Goal: Book appointment/travel/reservation

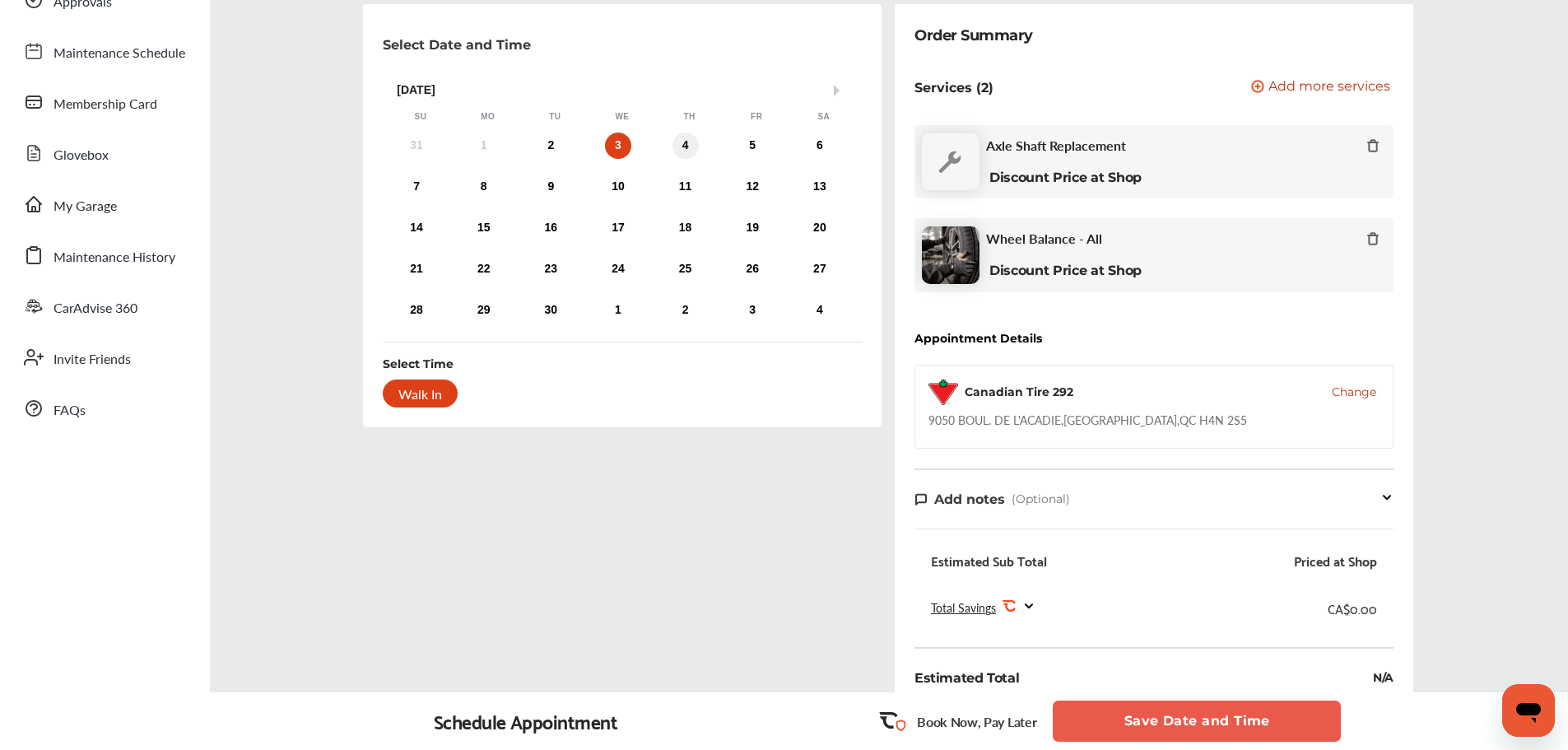
click at [685, 153] on div "4" at bounding box center [685, 146] width 26 height 26
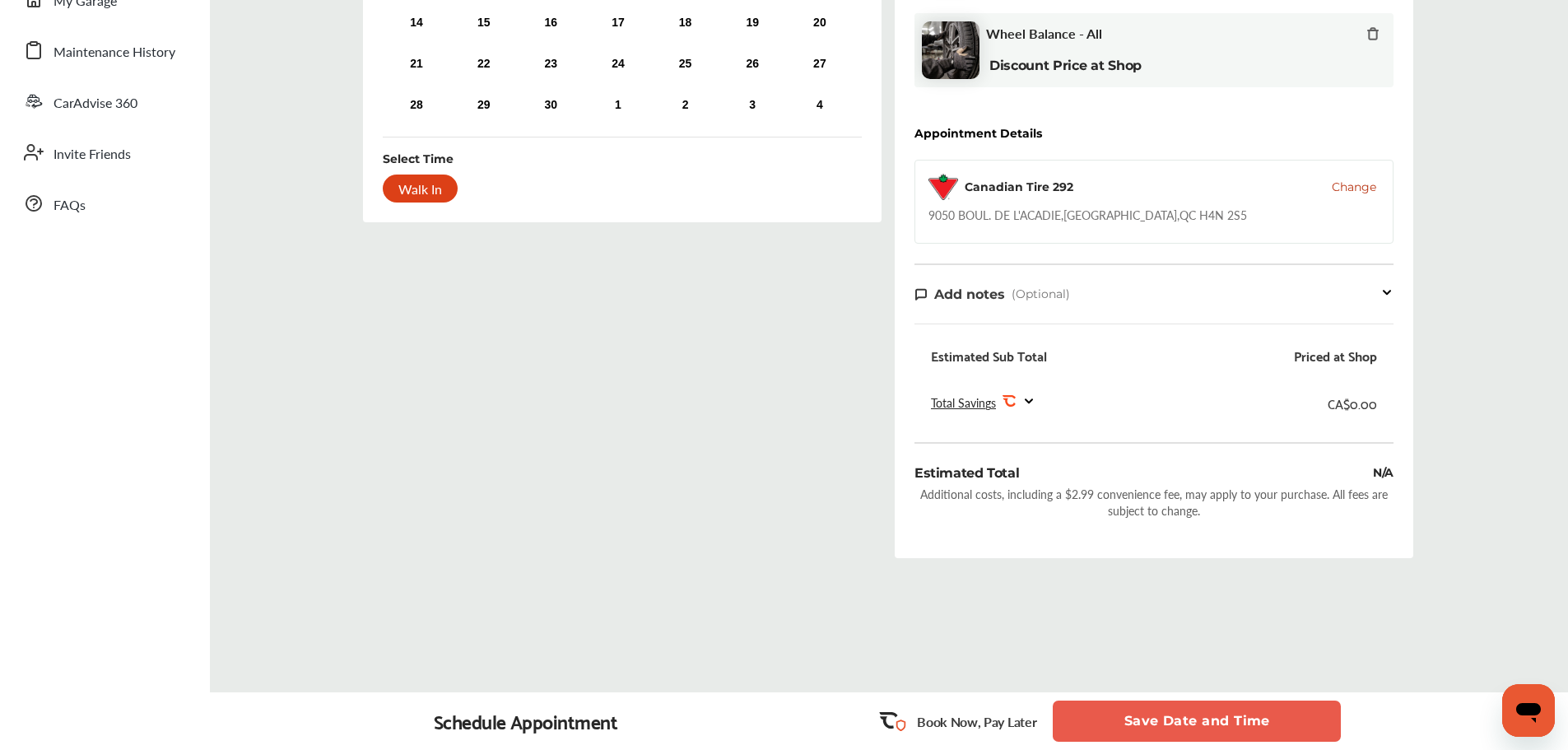
scroll to position [351, 0]
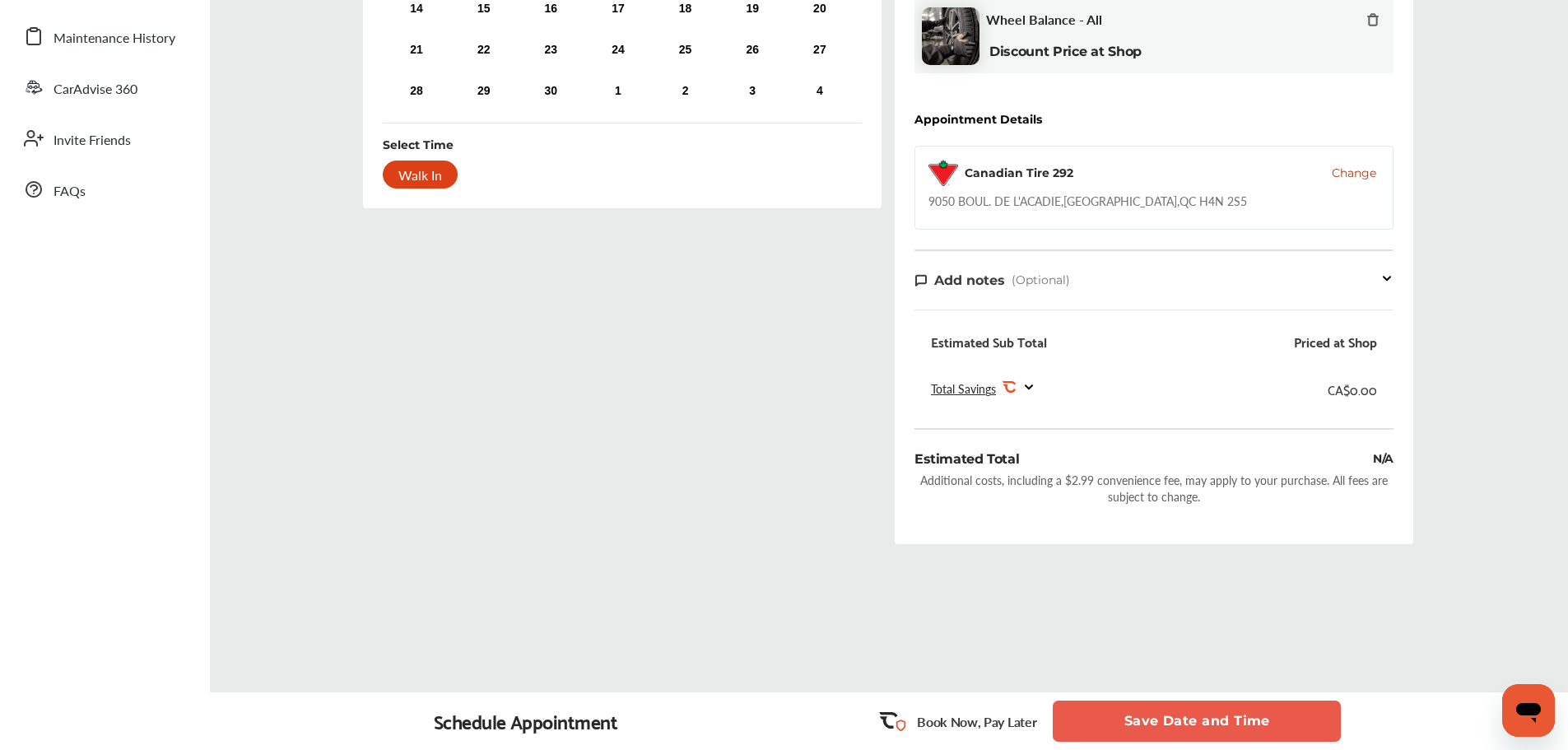
click at [420, 176] on div "Walk In" at bounding box center [420, 174] width 75 height 28
click at [417, 172] on div "Walk In" at bounding box center [420, 174] width 75 height 28
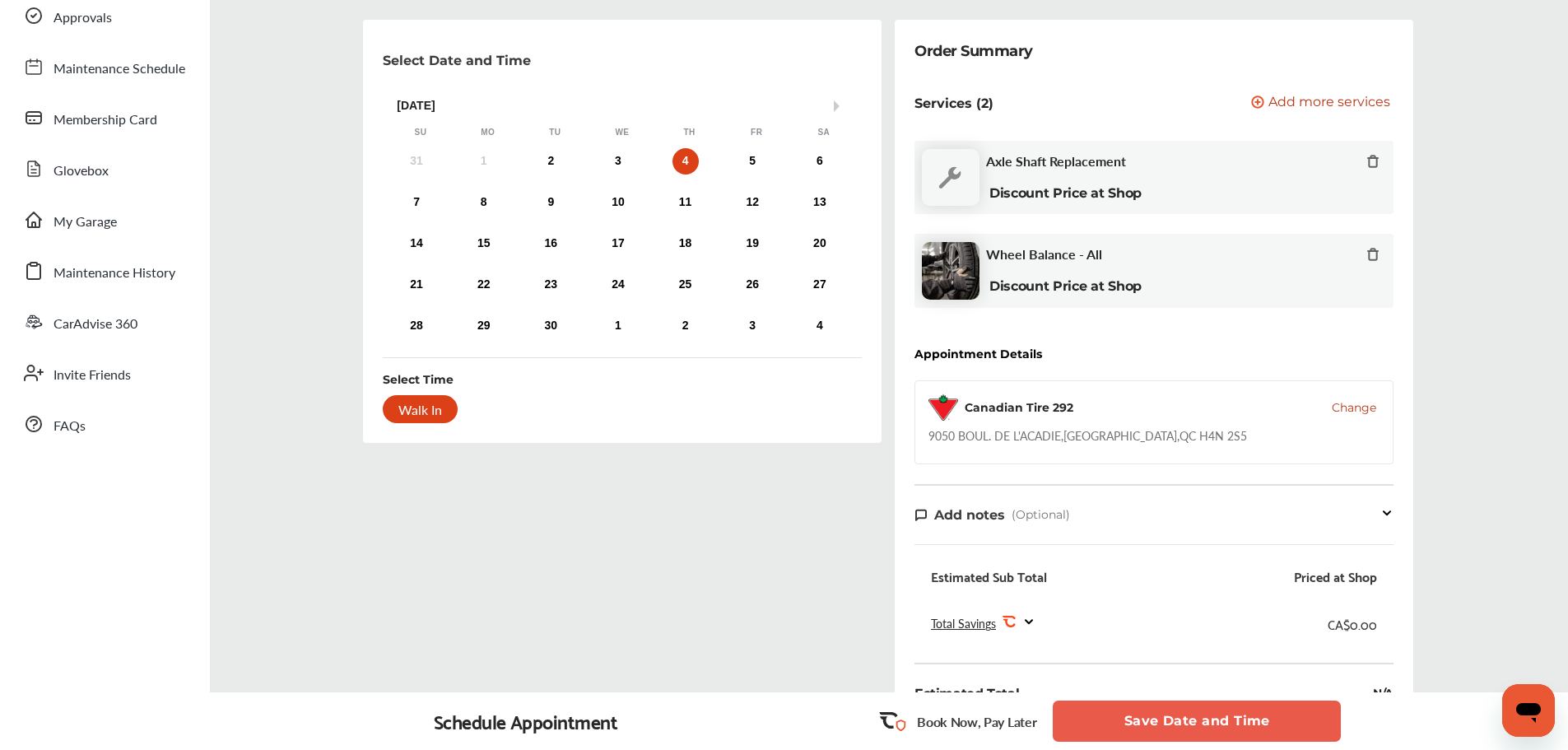
scroll to position [22, 0]
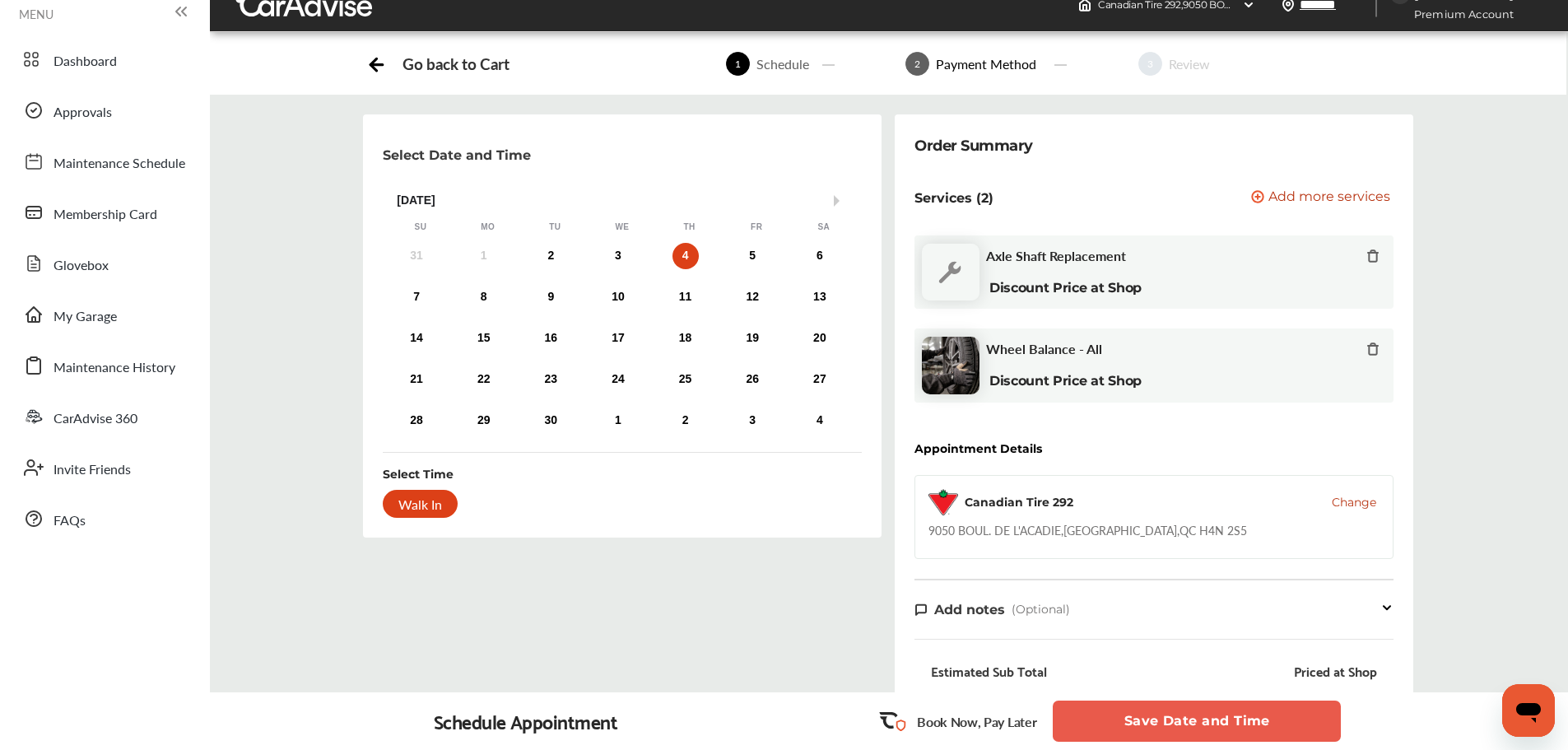
click at [1337, 199] on span "Add more services" at bounding box center [1329, 198] width 122 height 15
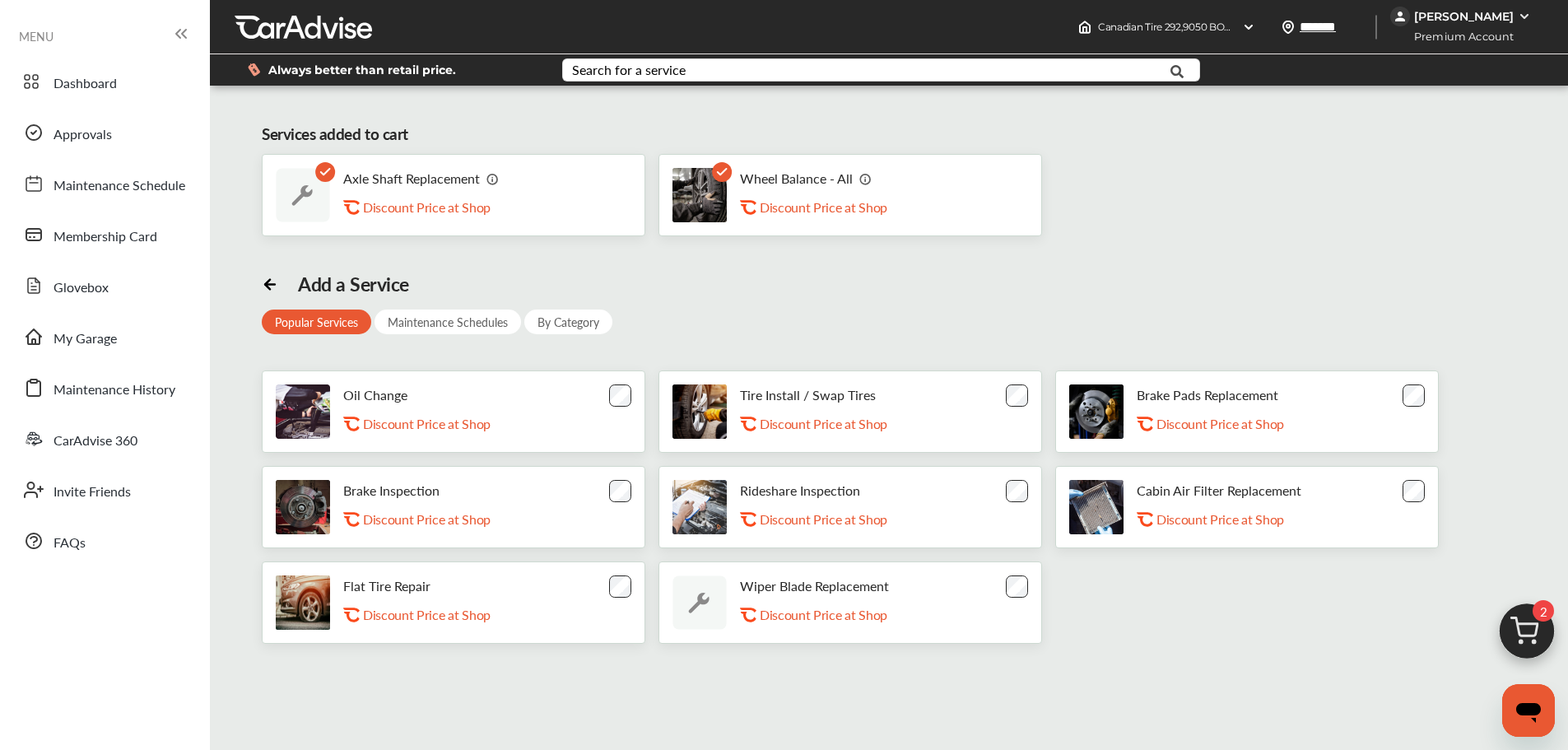
click at [550, 323] on div "By Category" at bounding box center [568, 322] width 88 height 25
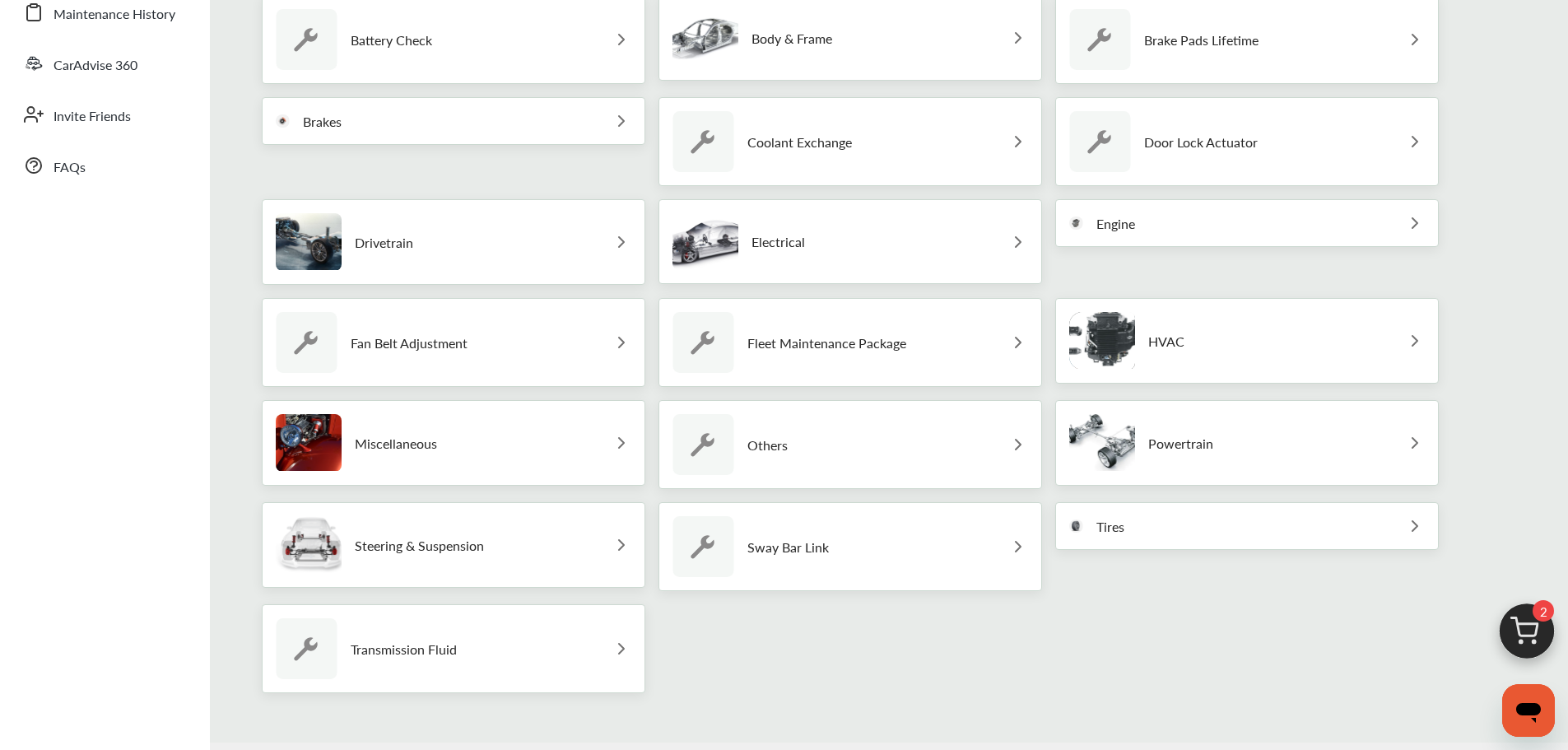
scroll to position [411, 0]
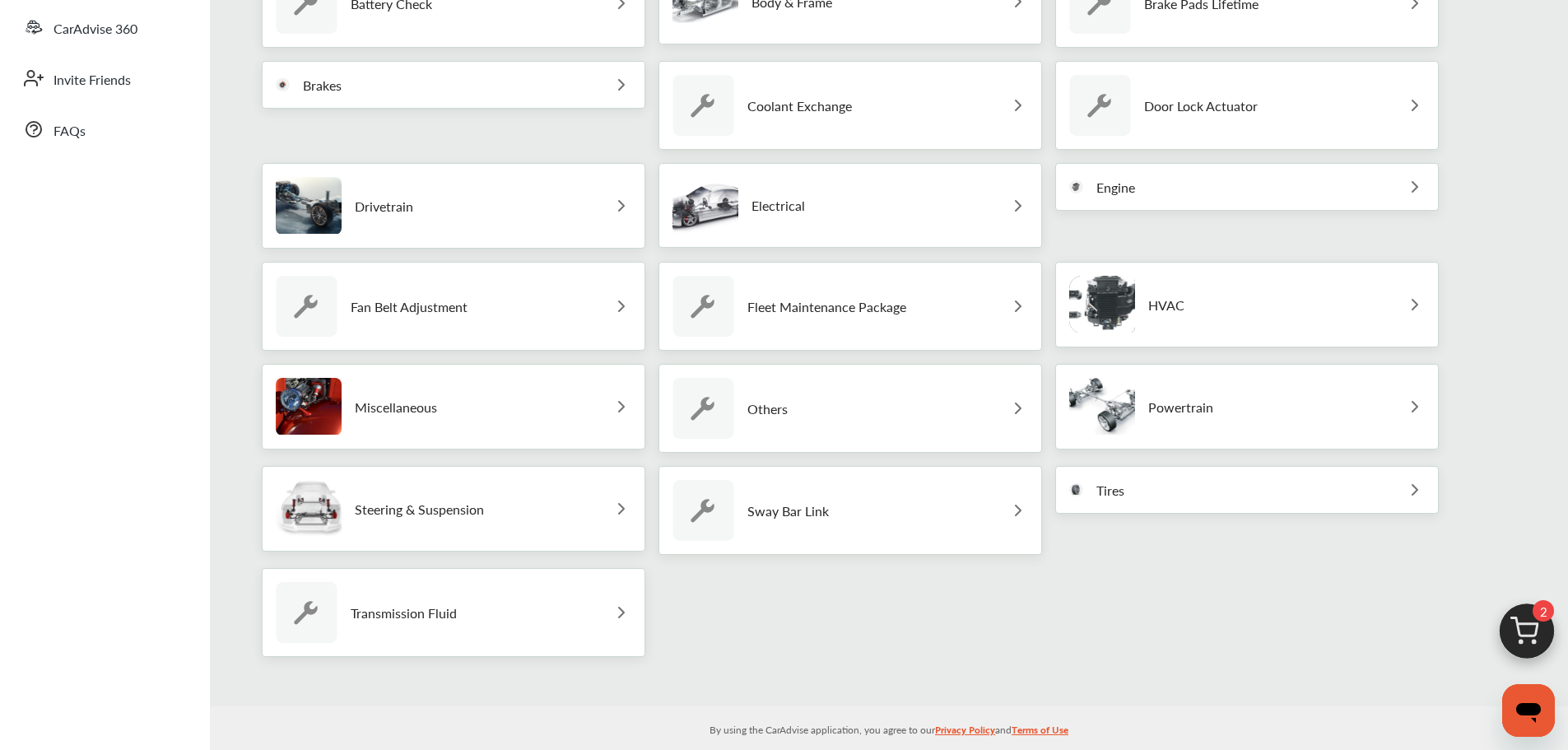
click at [768, 430] on div "Others" at bounding box center [730, 408] width 115 height 61
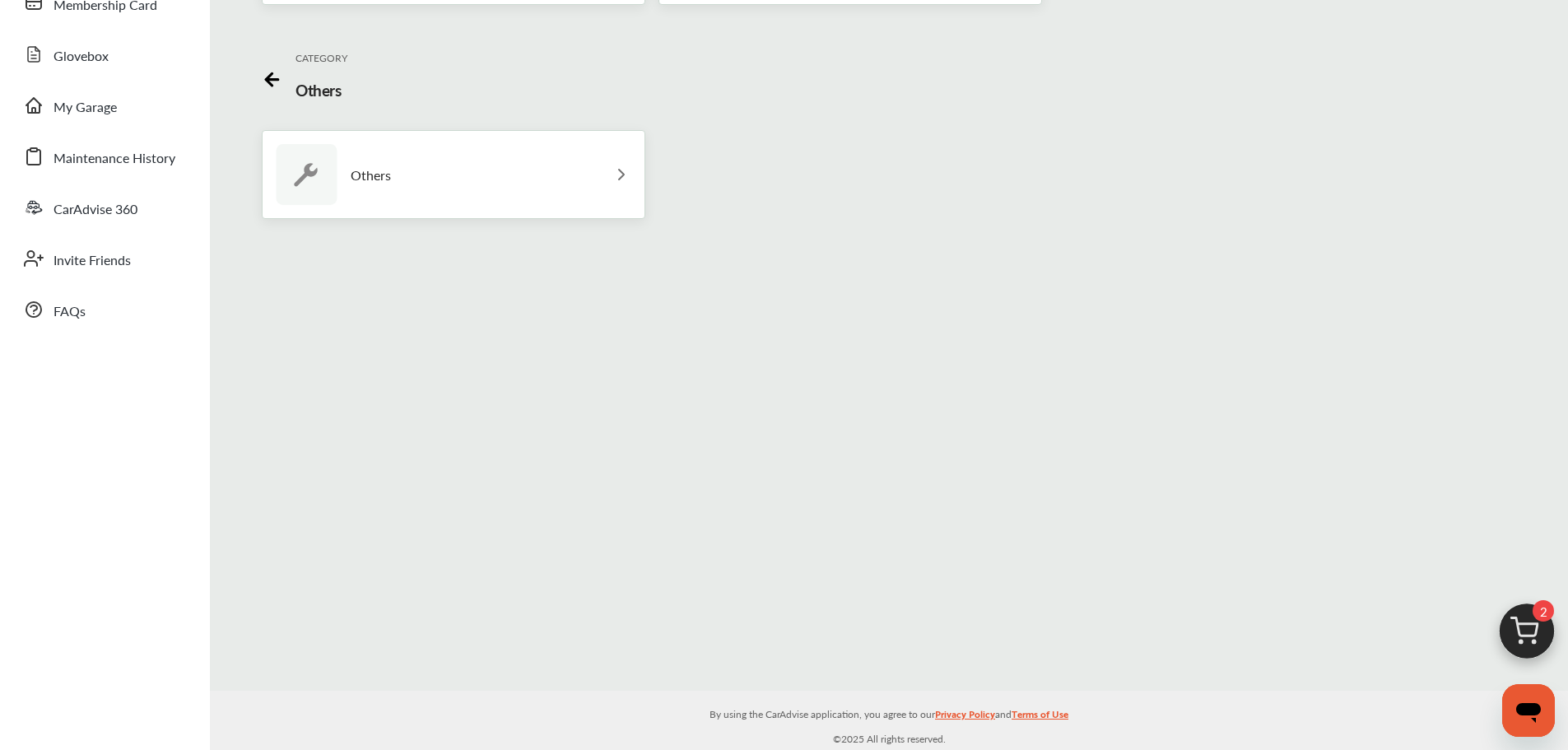
click at [406, 164] on div "Others" at bounding box center [453, 174] width 384 height 89
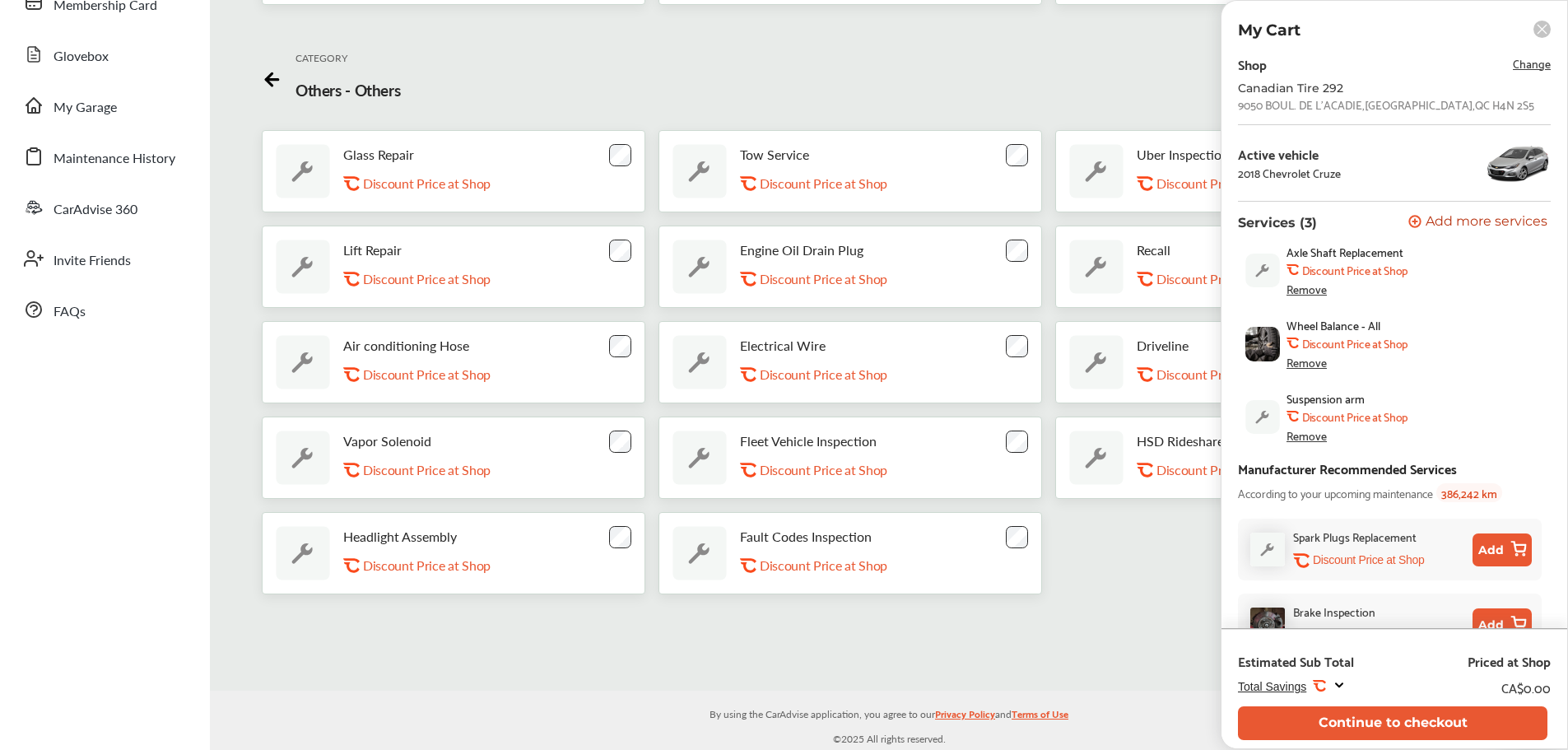
click at [262, 73] on icon at bounding box center [272, 77] width 20 height 20
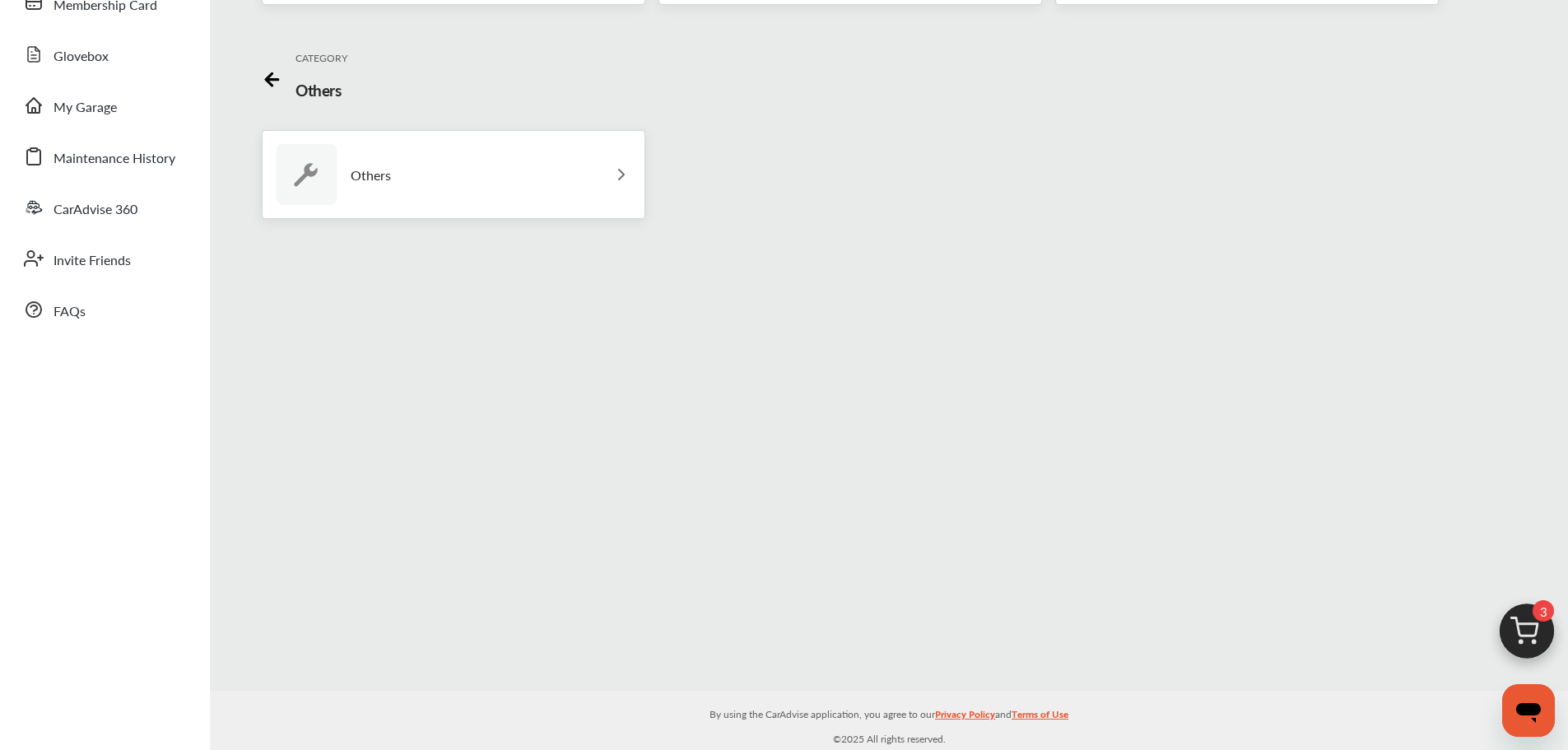
click at [262, 72] on icon at bounding box center [272, 77] width 20 height 20
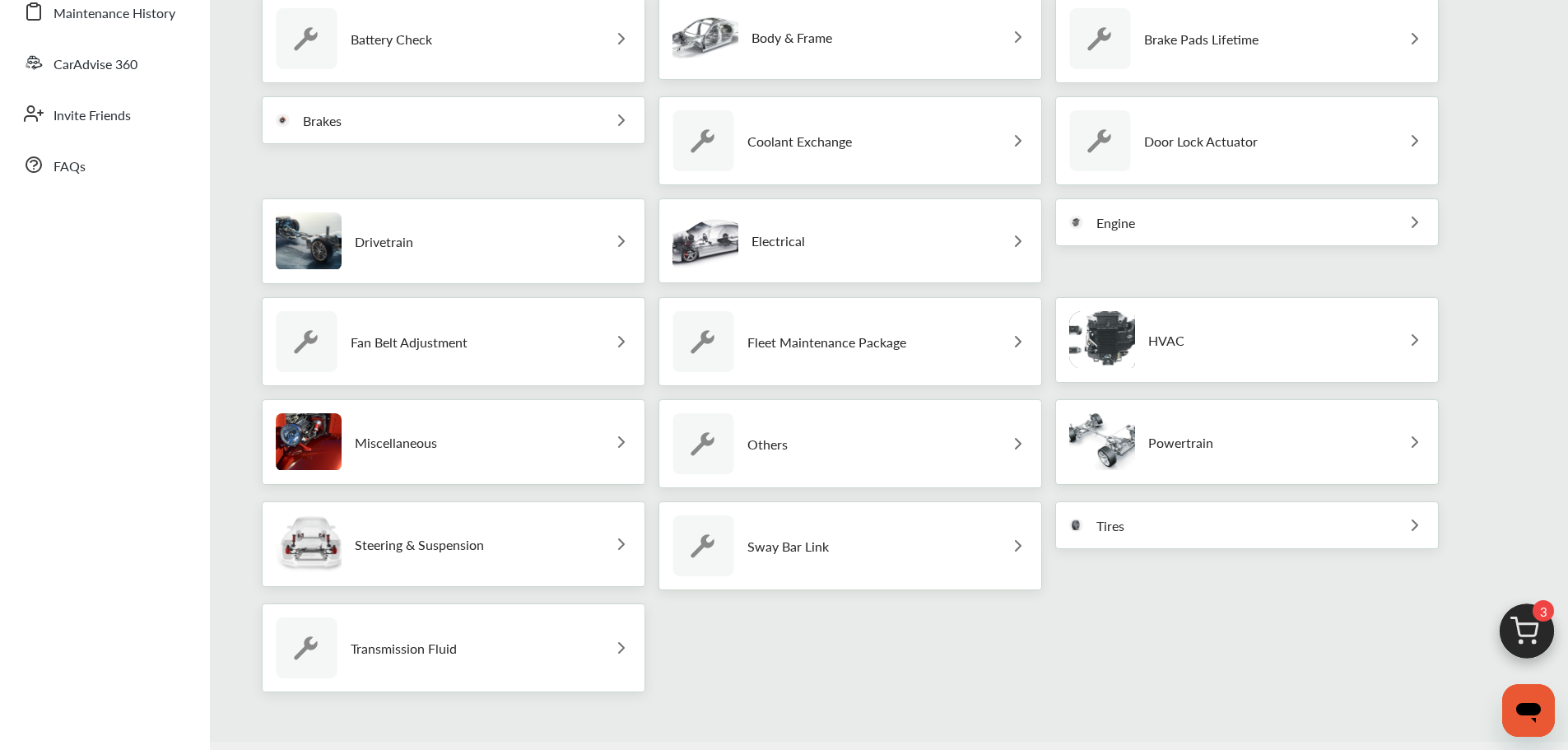
scroll to position [427, 0]
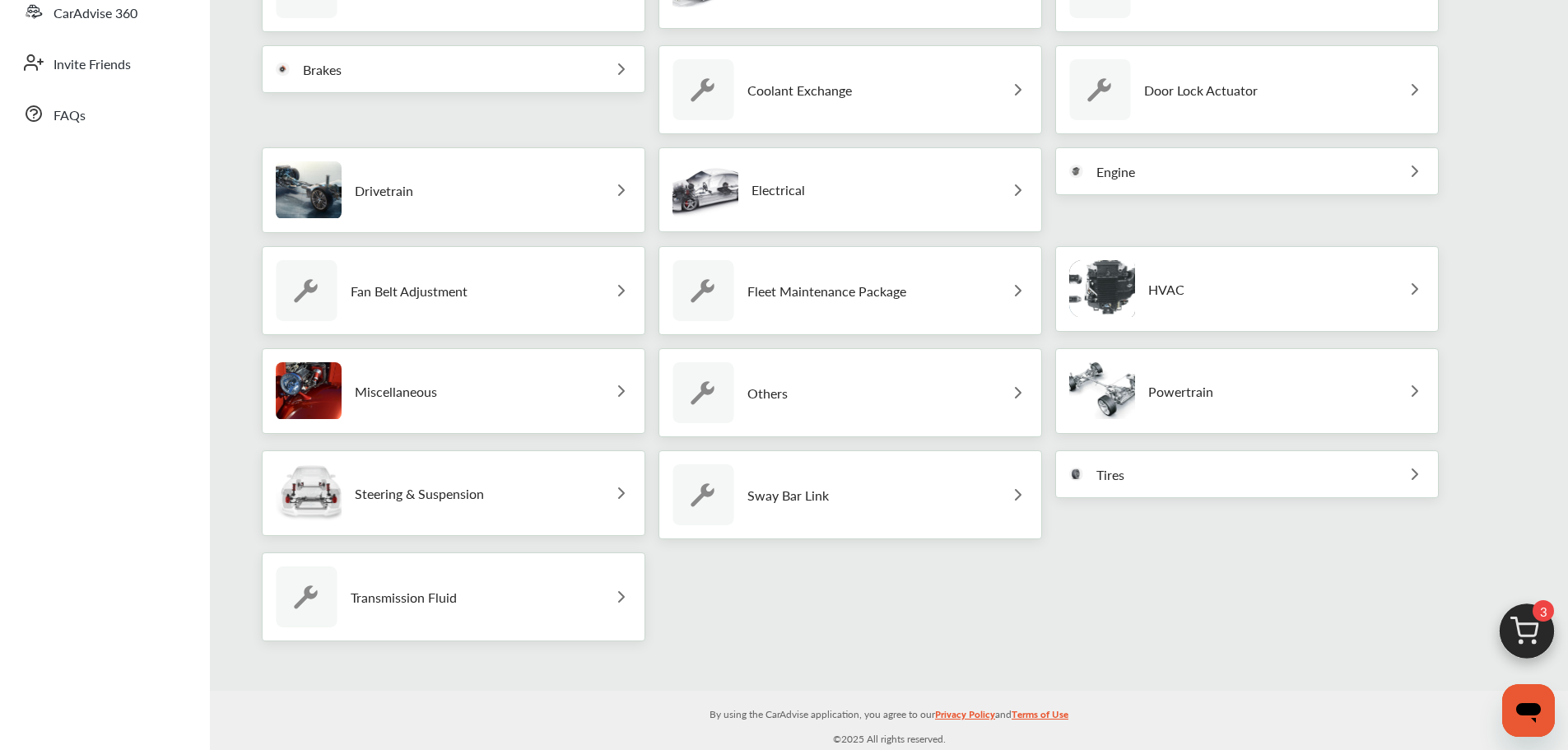
click at [621, 494] on img at bounding box center [621, 493] width 19 height 19
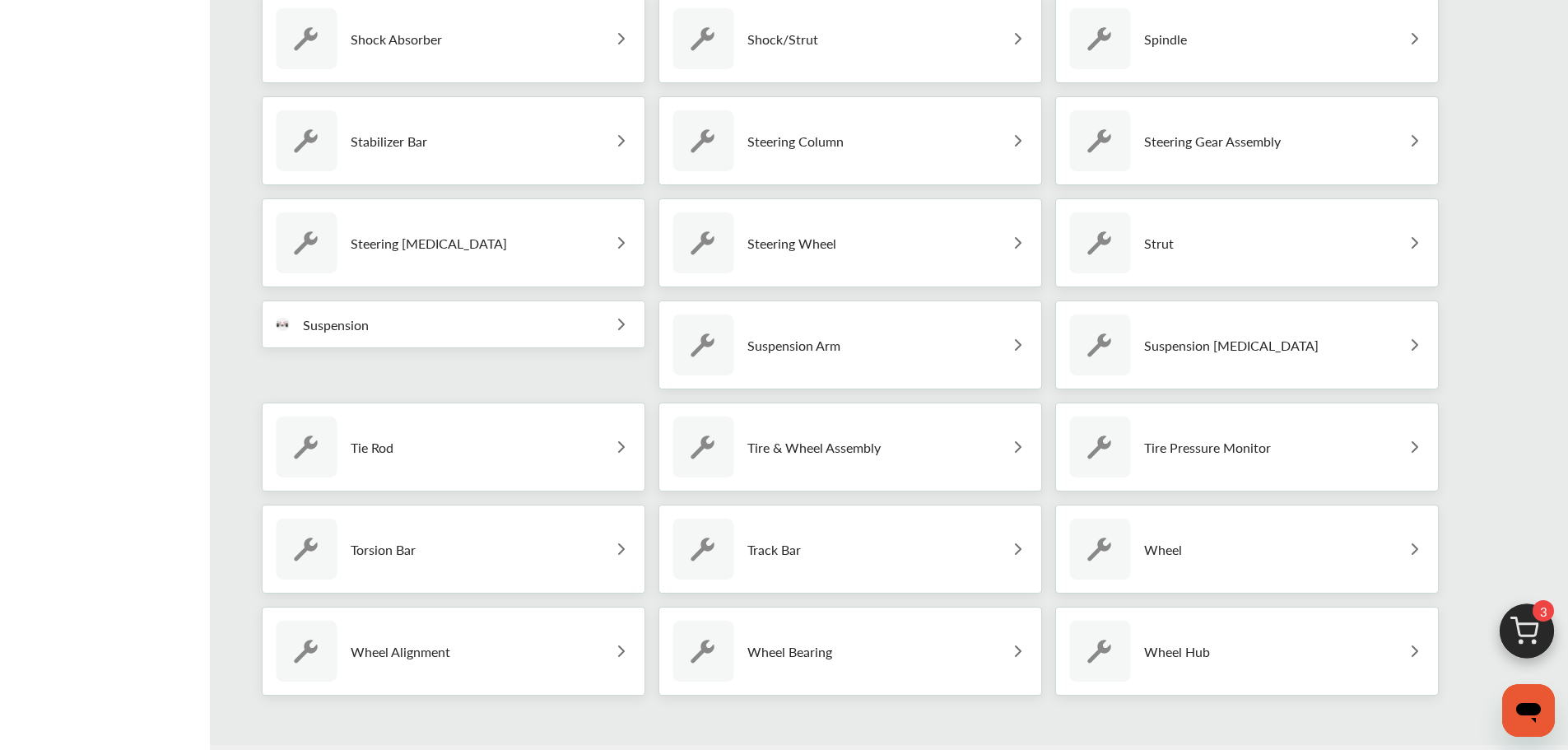
scroll to position [1034, 0]
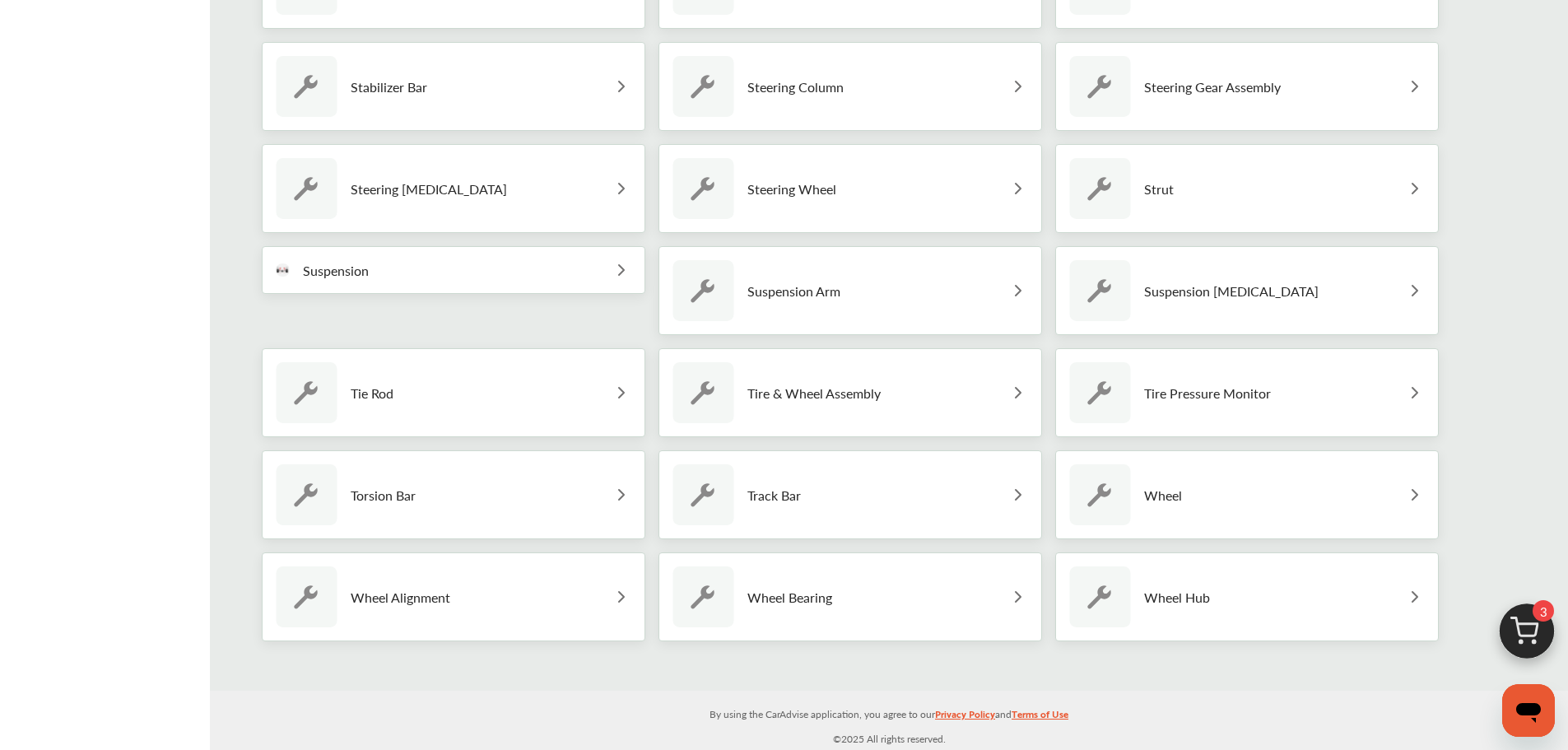
click at [621, 605] on img at bounding box center [621, 596] width 19 height 19
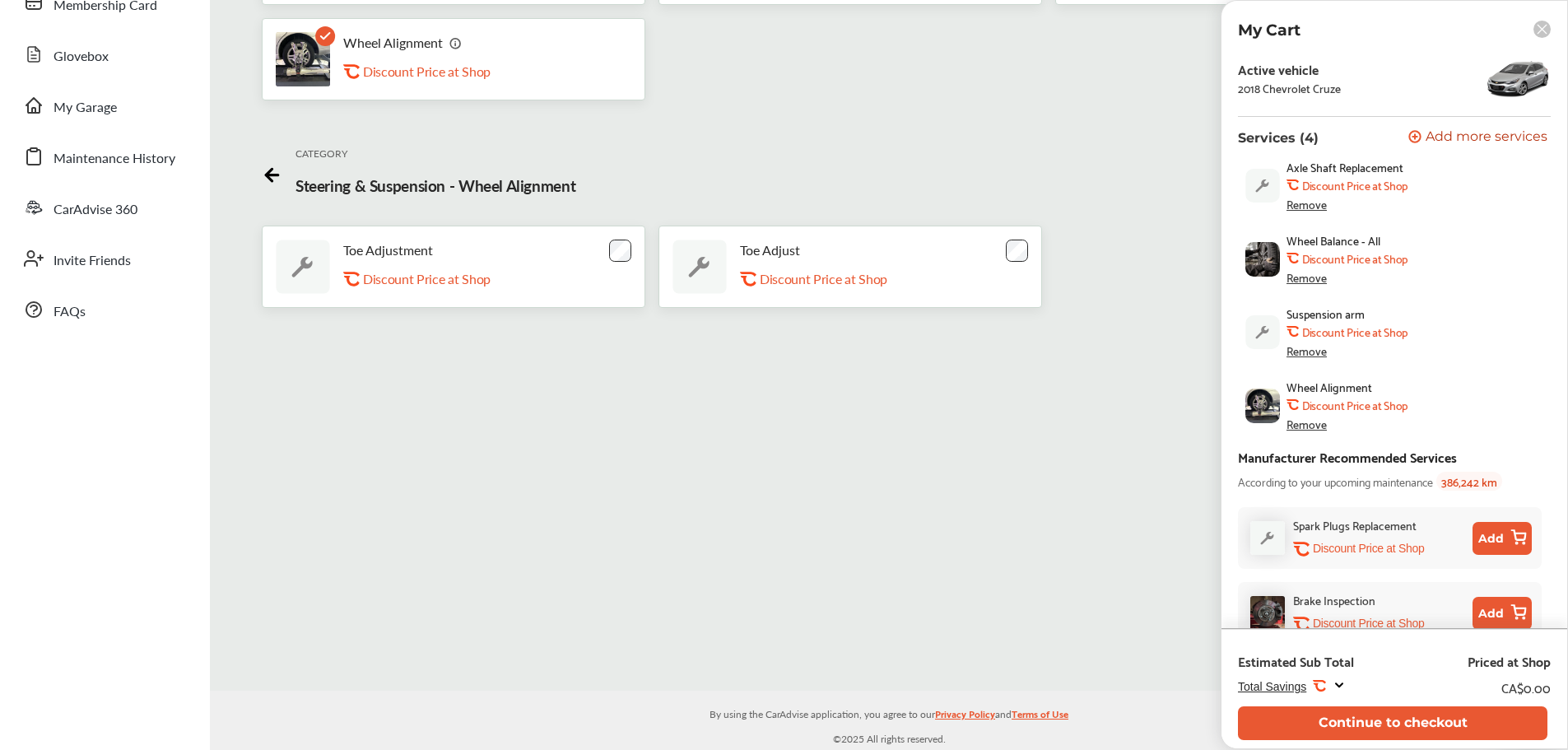
scroll to position [4, 0]
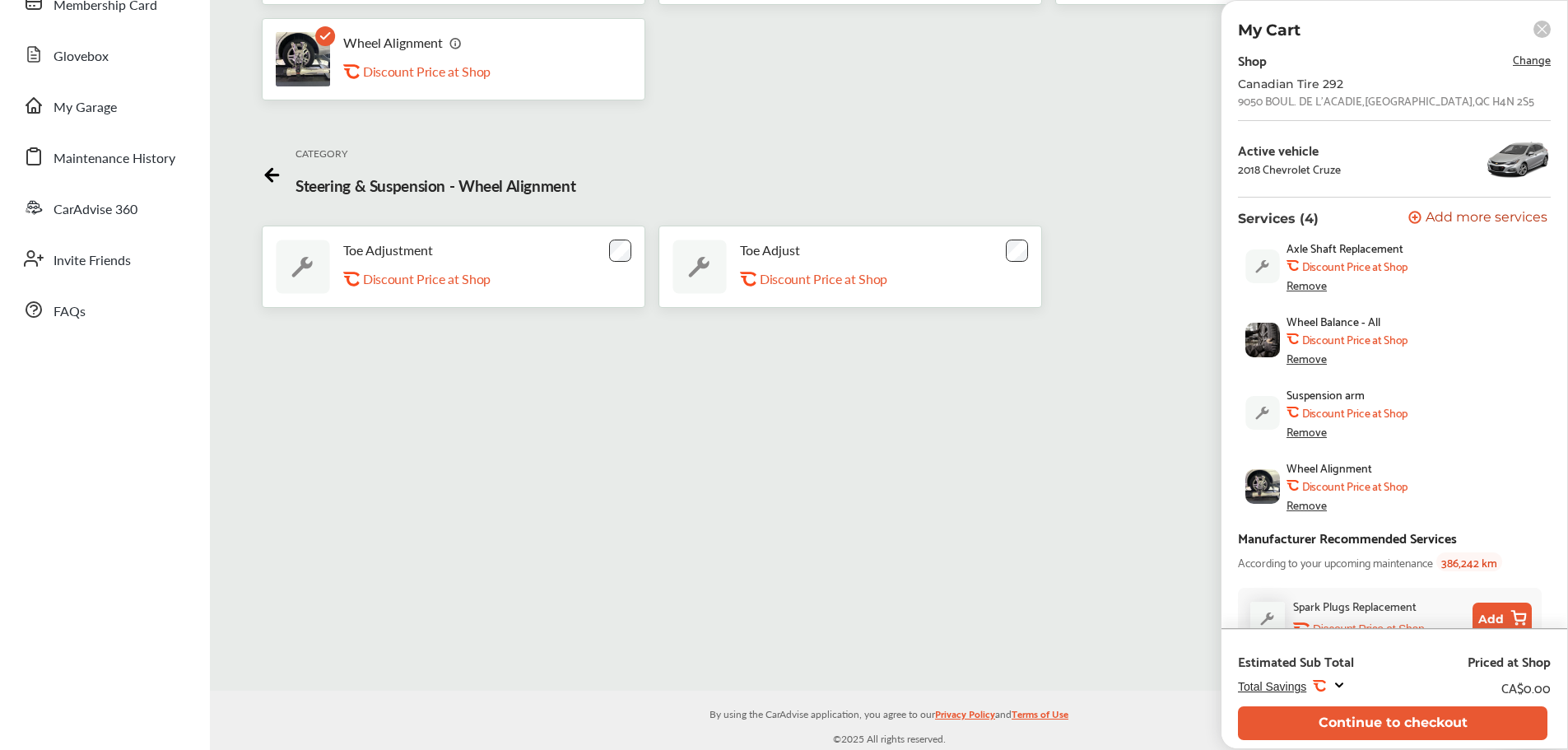
click at [1305, 361] on div "Remove" at bounding box center [1307, 358] width 41 height 14
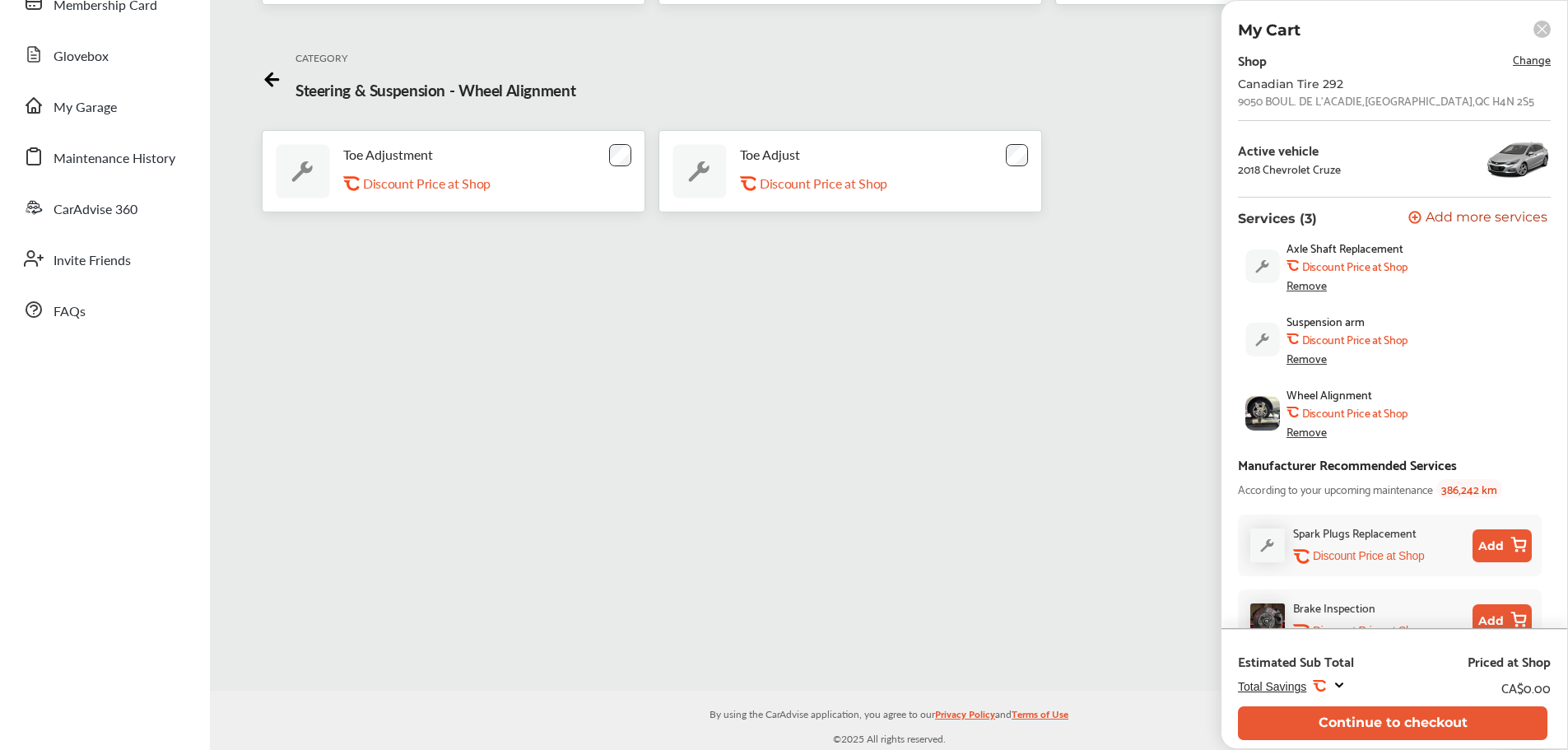
click at [1303, 288] on div "Remove" at bounding box center [1307, 285] width 41 height 14
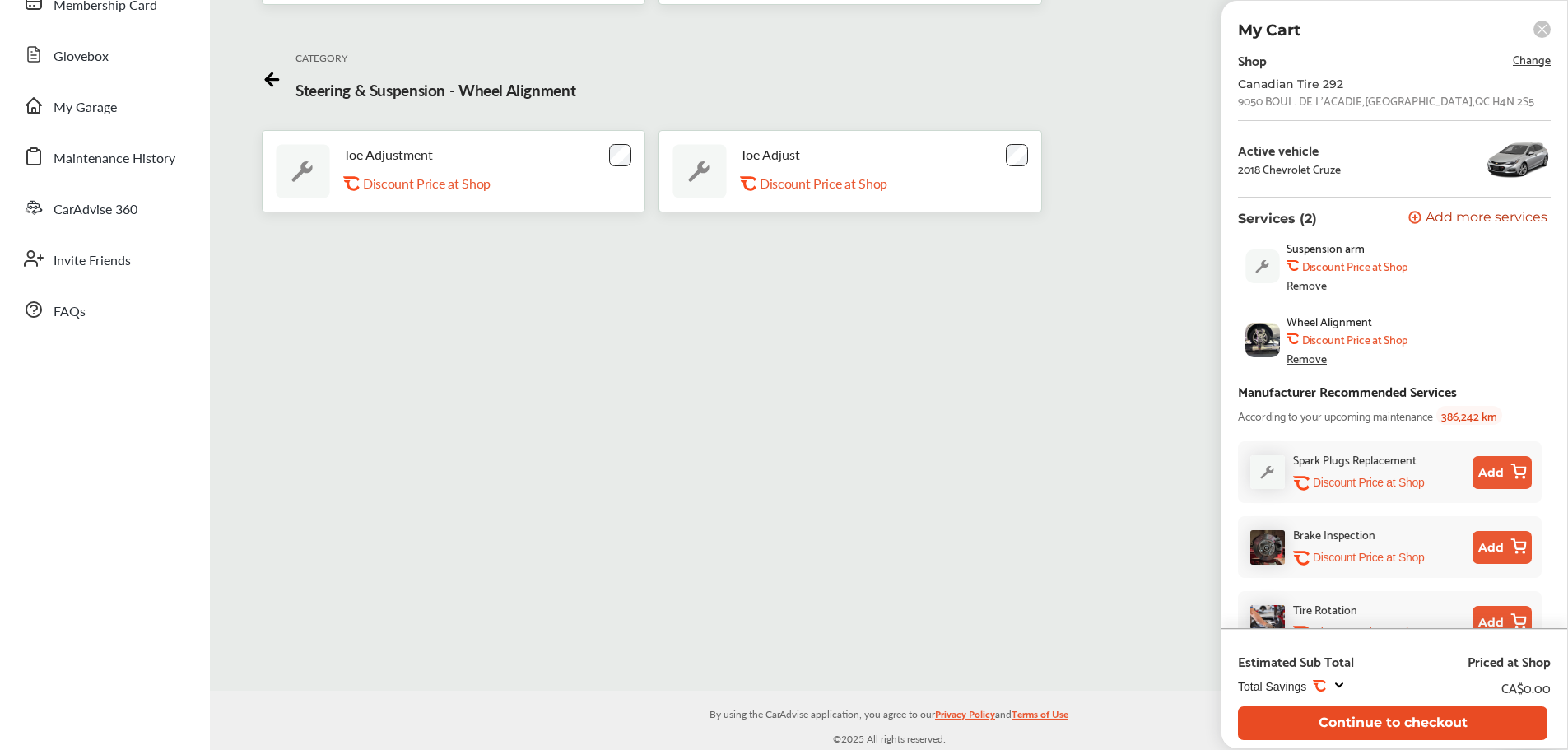
click at [1408, 721] on button "Continue to checkout" at bounding box center [1393, 723] width 310 height 34
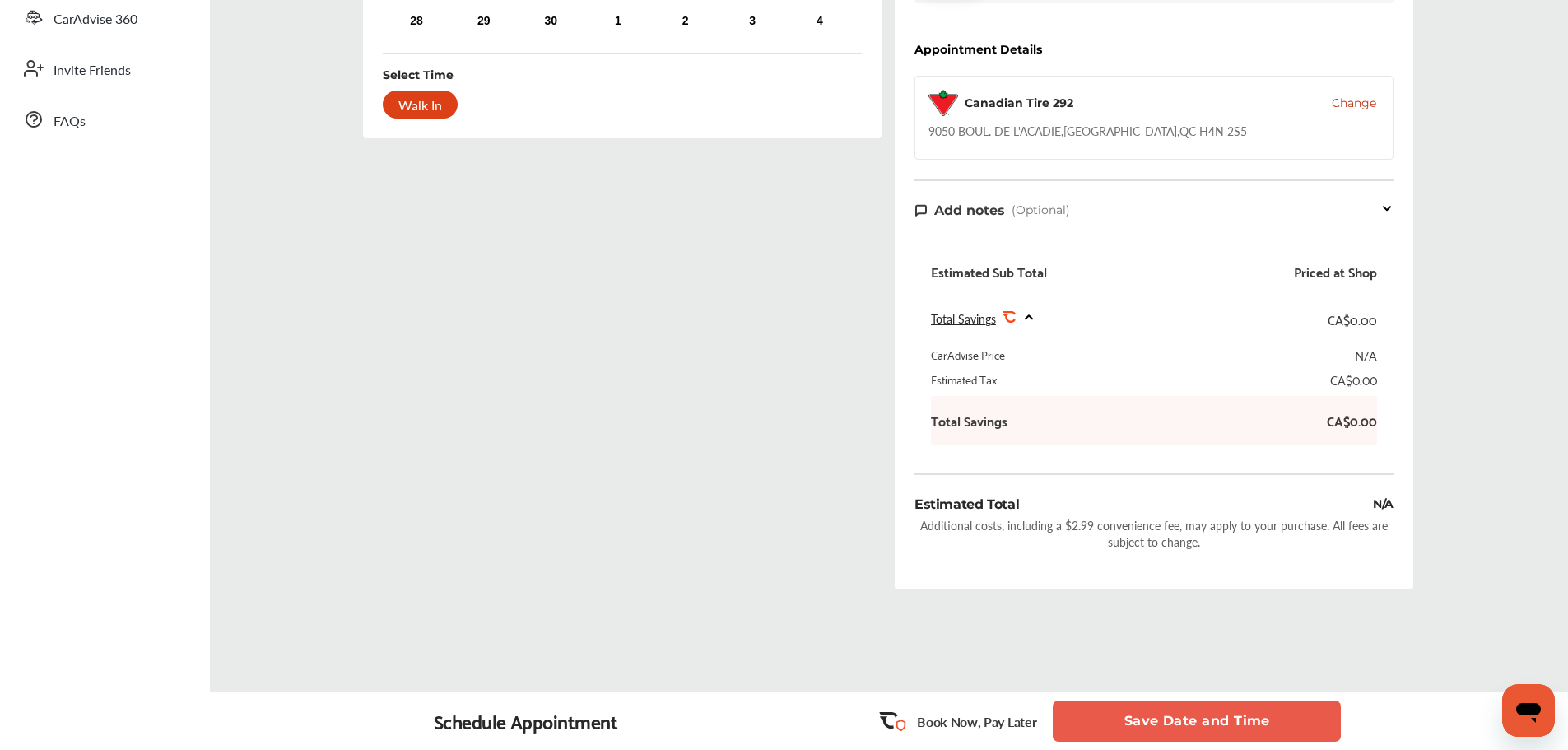
scroll to position [466, 0]
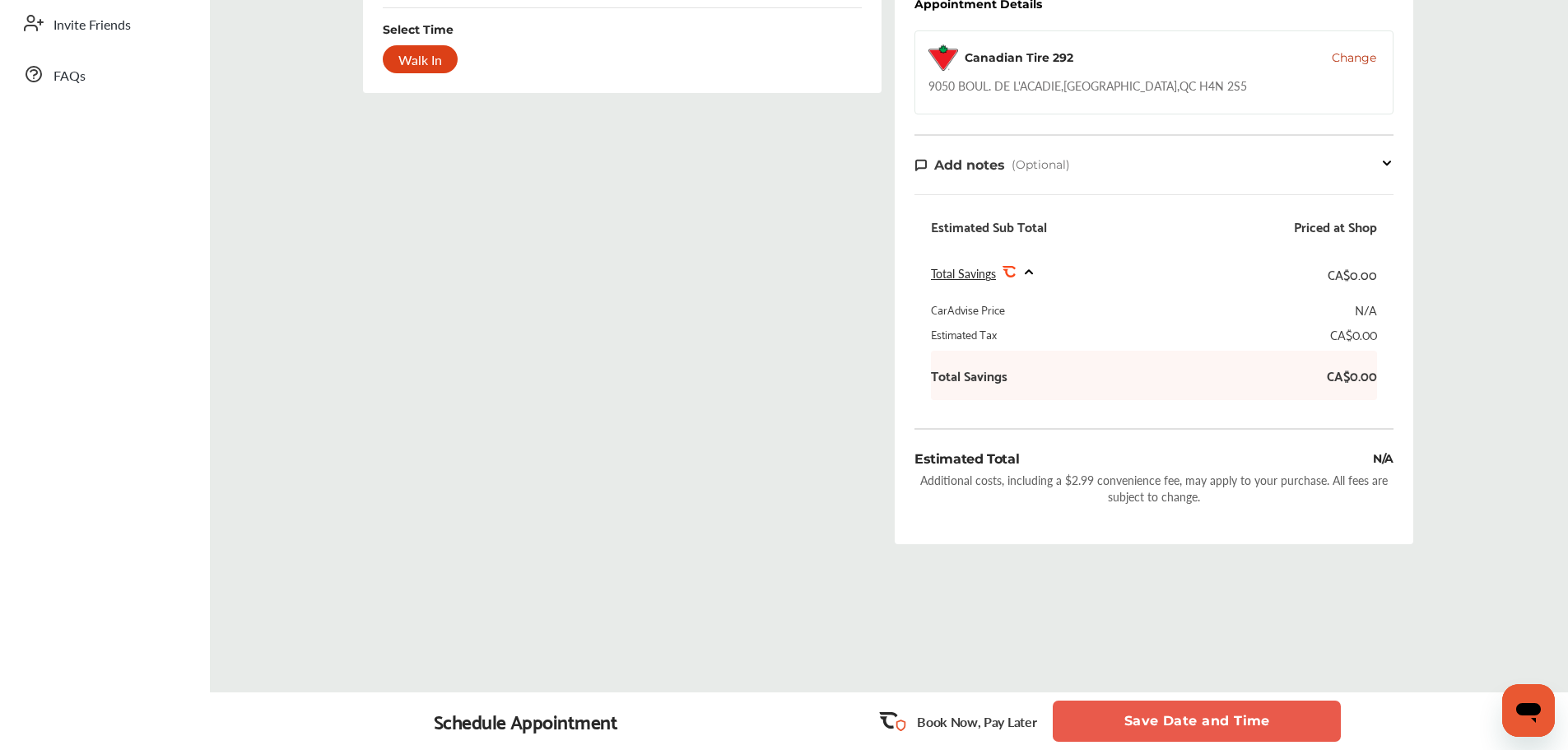
click at [1209, 723] on button "Save Date and Time" at bounding box center [1196, 720] width 288 height 41
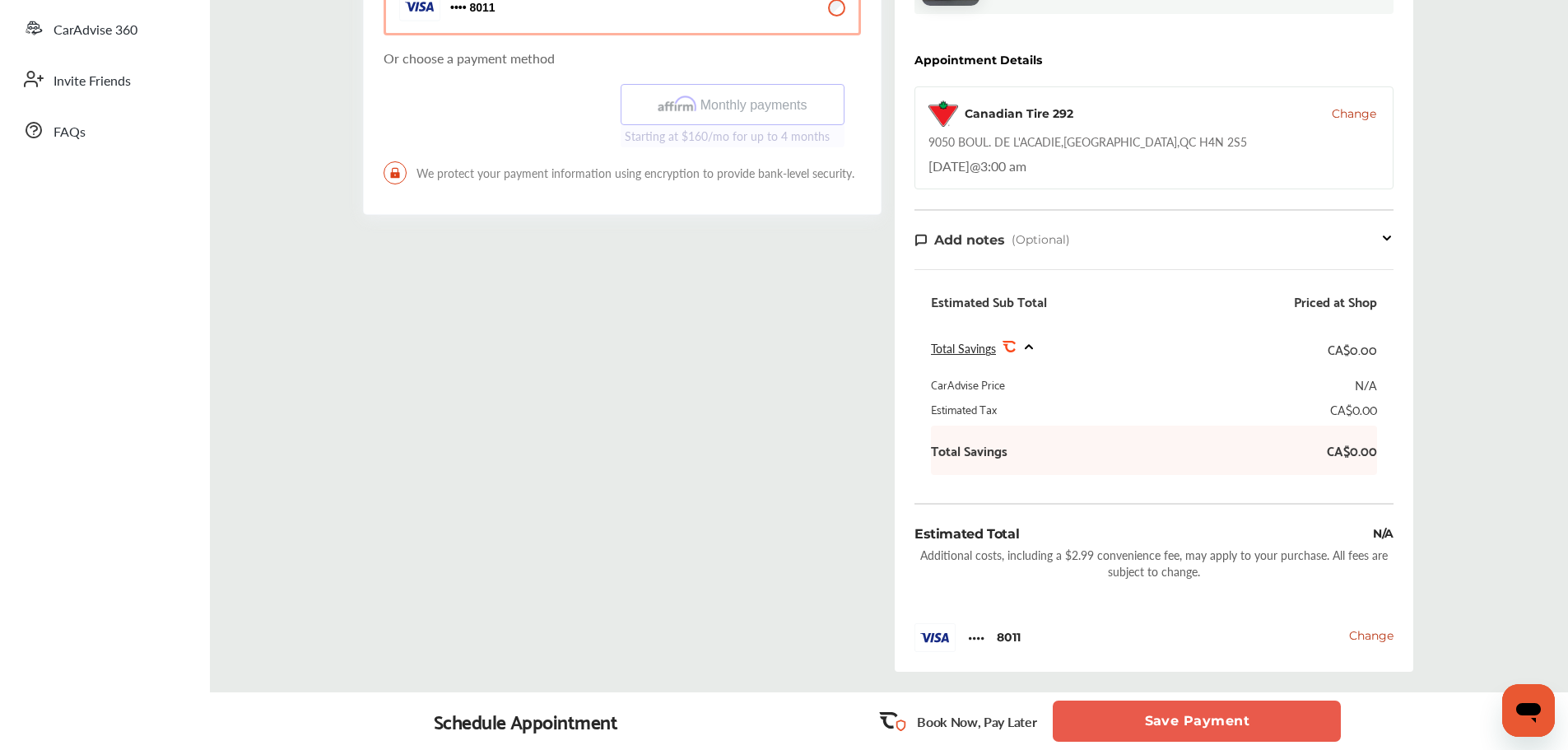
scroll to position [411, 0]
click at [1221, 723] on button "Save Payment" at bounding box center [1196, 720] width 288 height 41
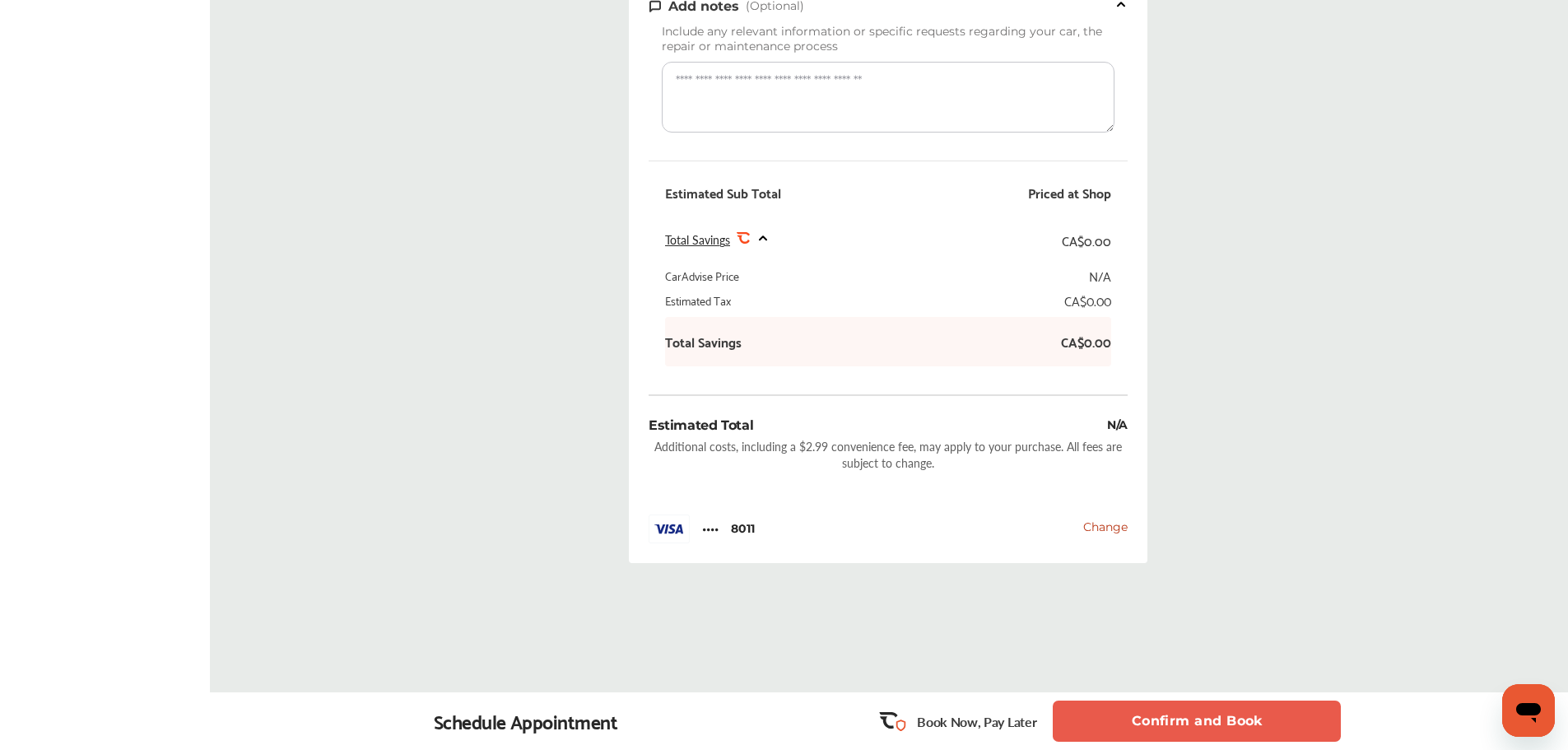
scroll to position [673, 0]
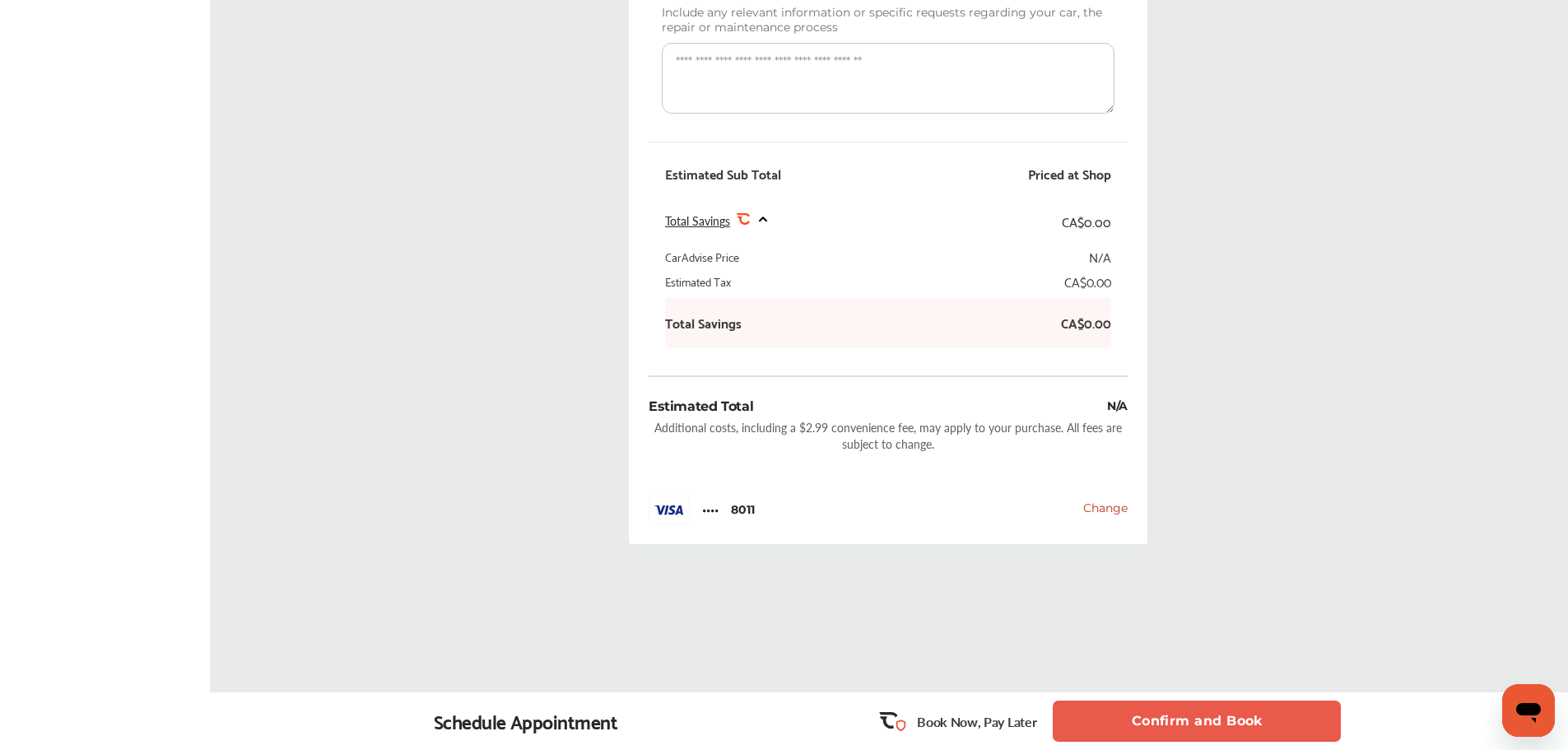
click at [1214, 725] on button "Confirm and Book" at bounding box center [1196, 720] width 288 height 41
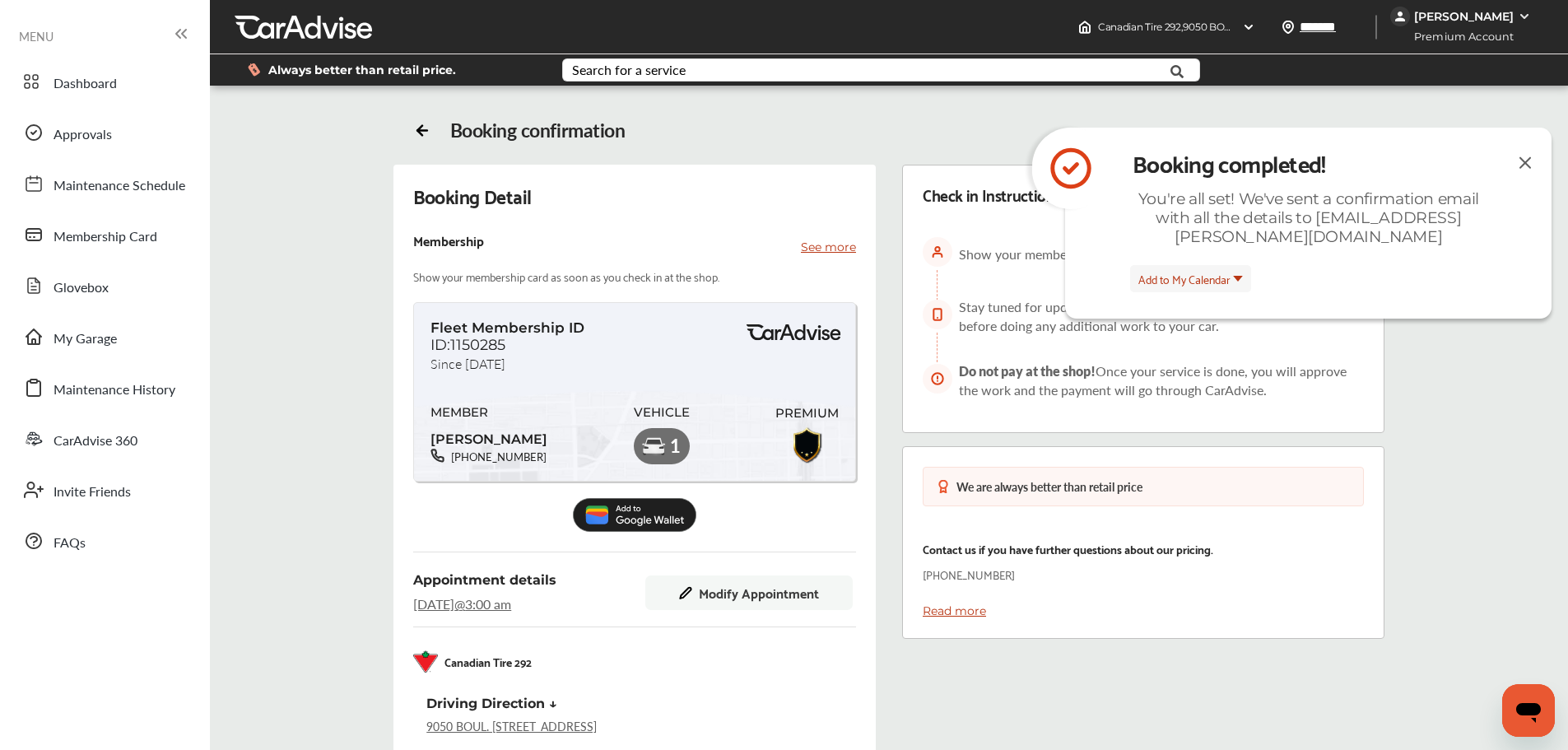
click at [1518, 161] on img at bounding box center [1525, 163] width 19 height 20
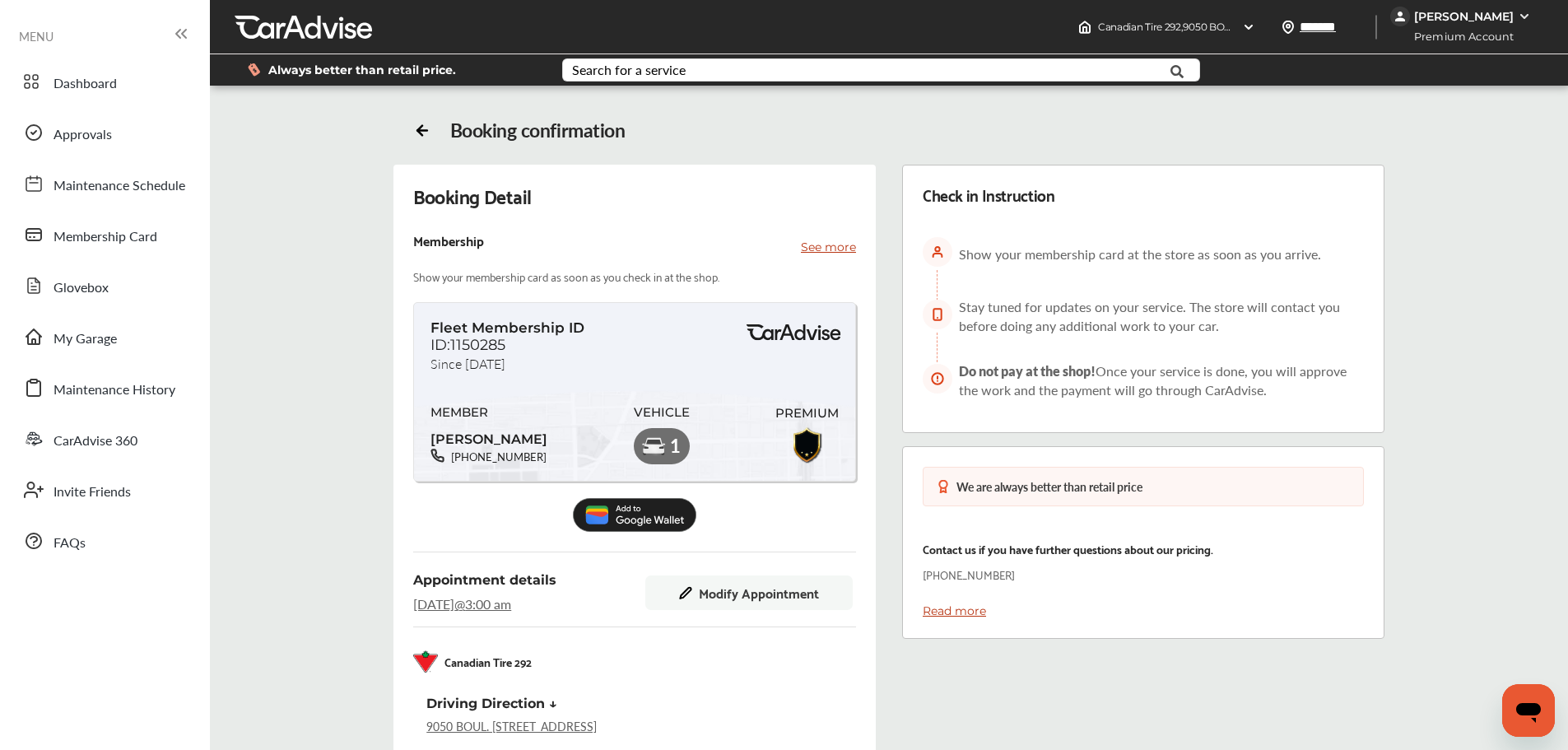
click at [645, 519] on img at bounding box center [635, 515] width 124 height 34
